Goal: Task Accomplishment & Management: Manage account settings

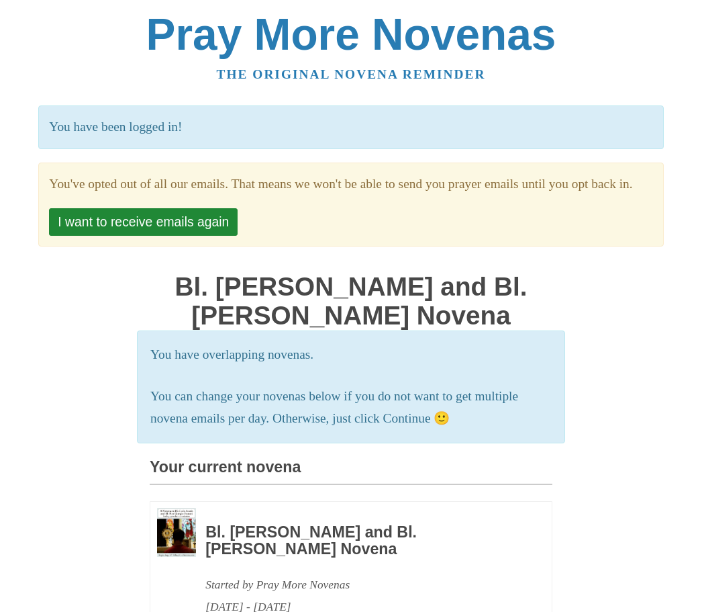
click at [191, 232] on button "I want to receive emails again" at bounding box center [143, 222] width 189 height 28
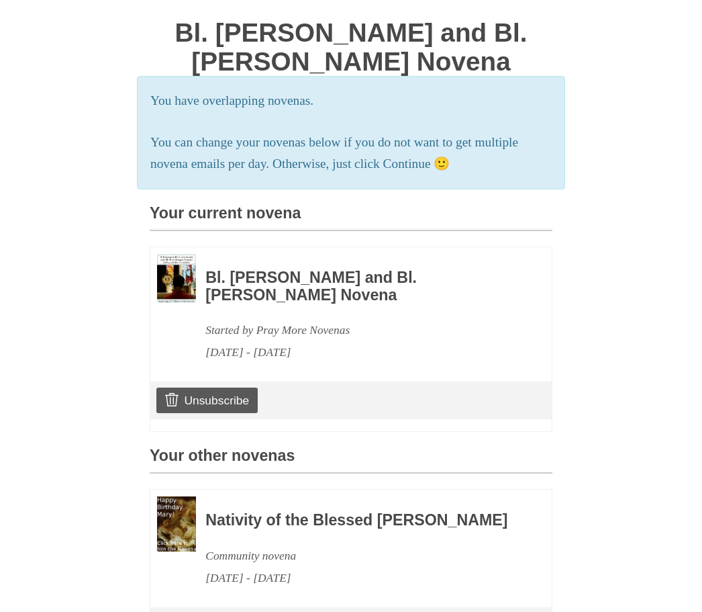
scroll to position [244, 0]
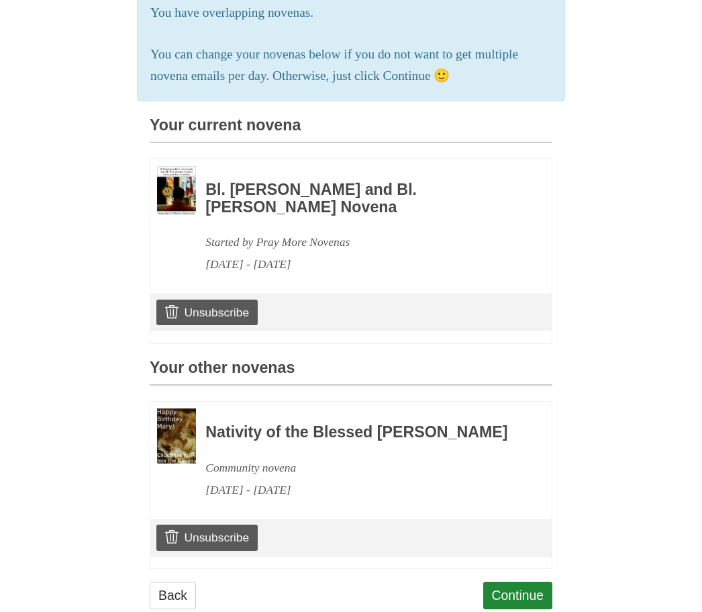
click at [235, 538] on link "Unsubscribe" at bounding box center [206, 538] width 101 height 26
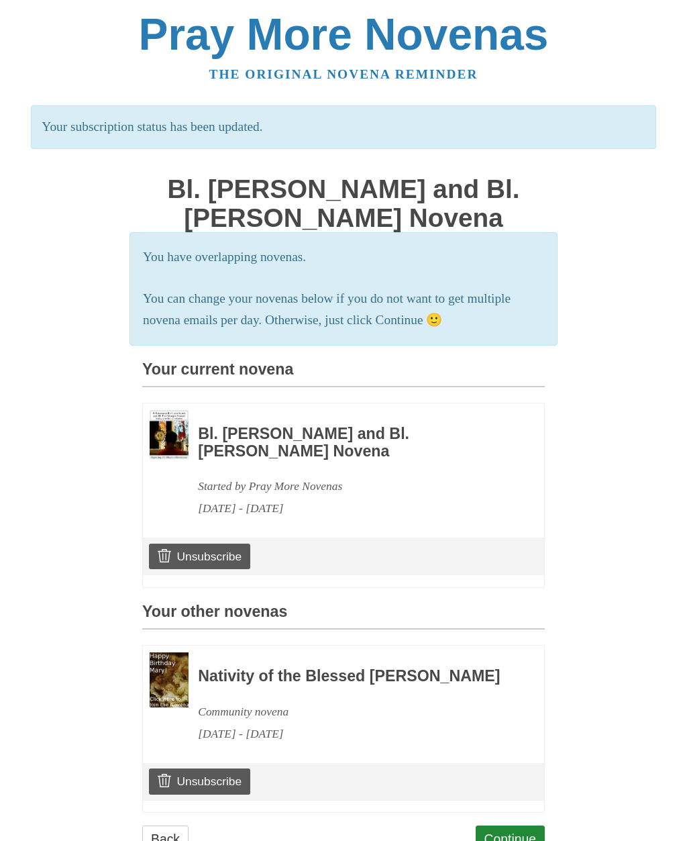
scroll to position [59, 0]
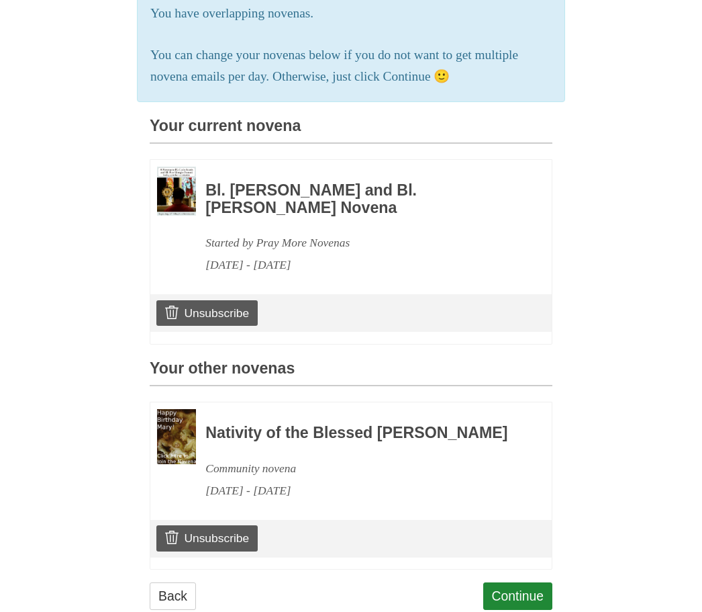
scroll to position [244, 0]
click at [531, 593] on link "Continue" at bounding box center [518, 596] width 70 height 28
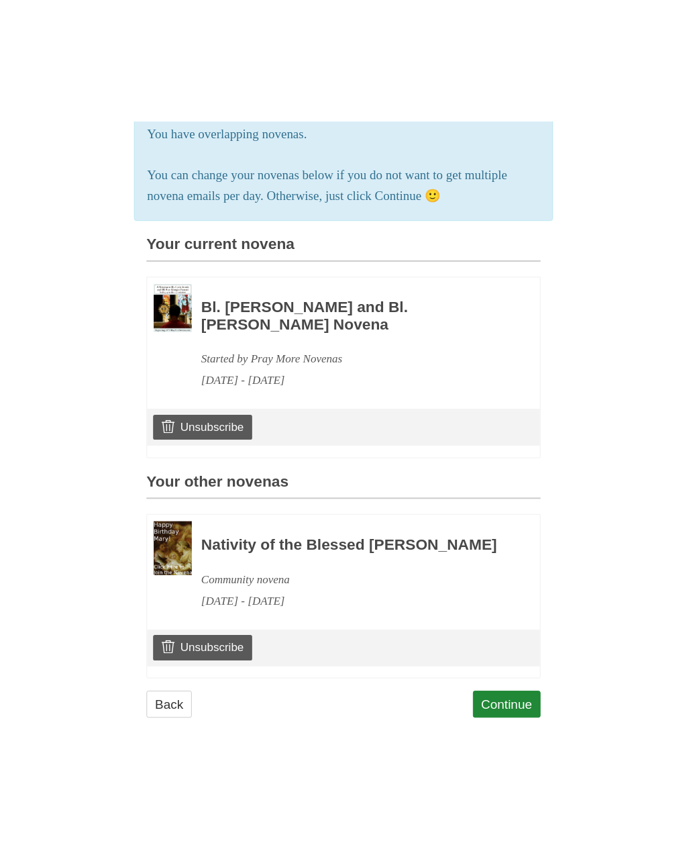
scroll to position [59, 0]
